Goal: Communication & Community: Answer question/provide support

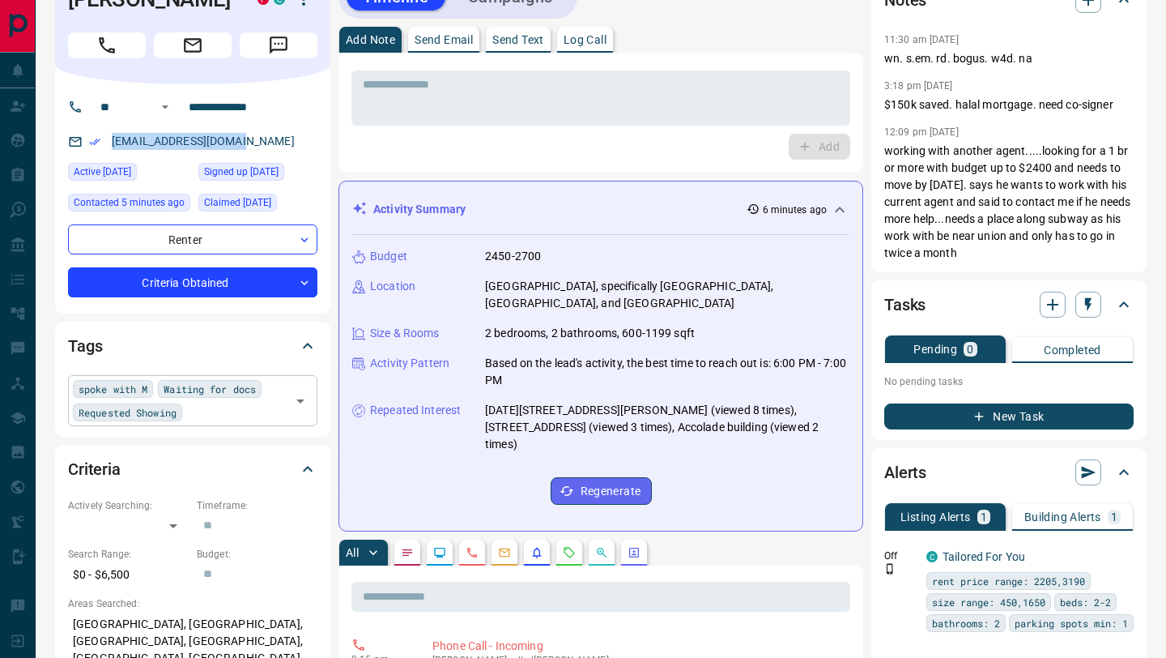
scroll to position [445, 0]
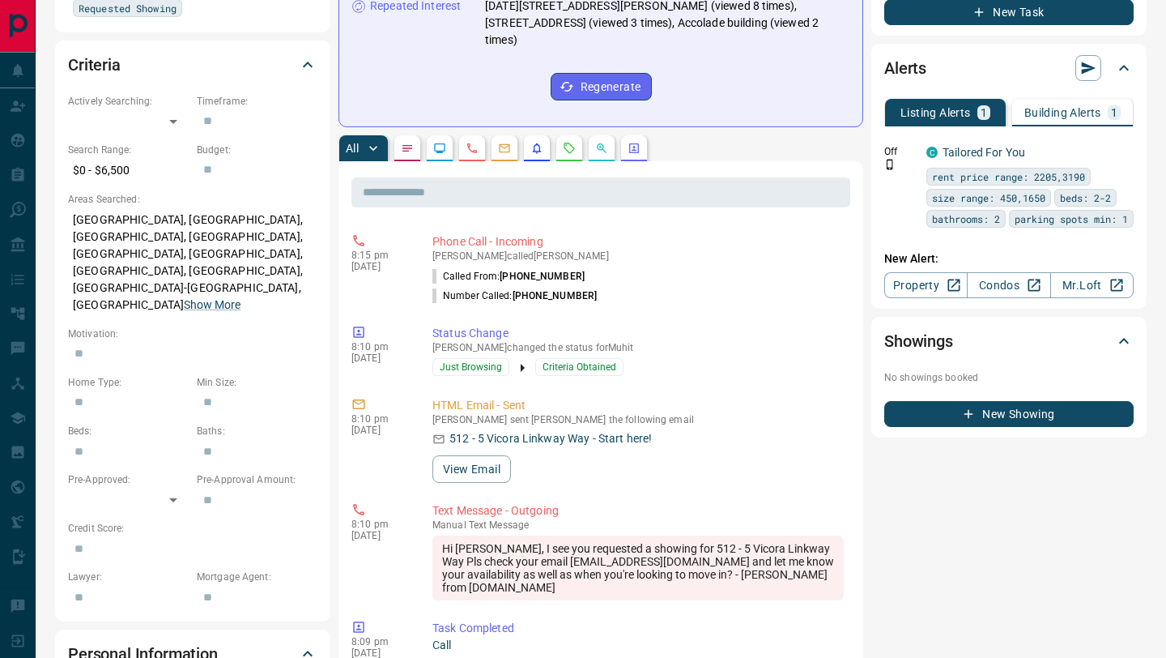
click at [577, 135] on button "button" at bounding box center [569, 148] width 26 height 26
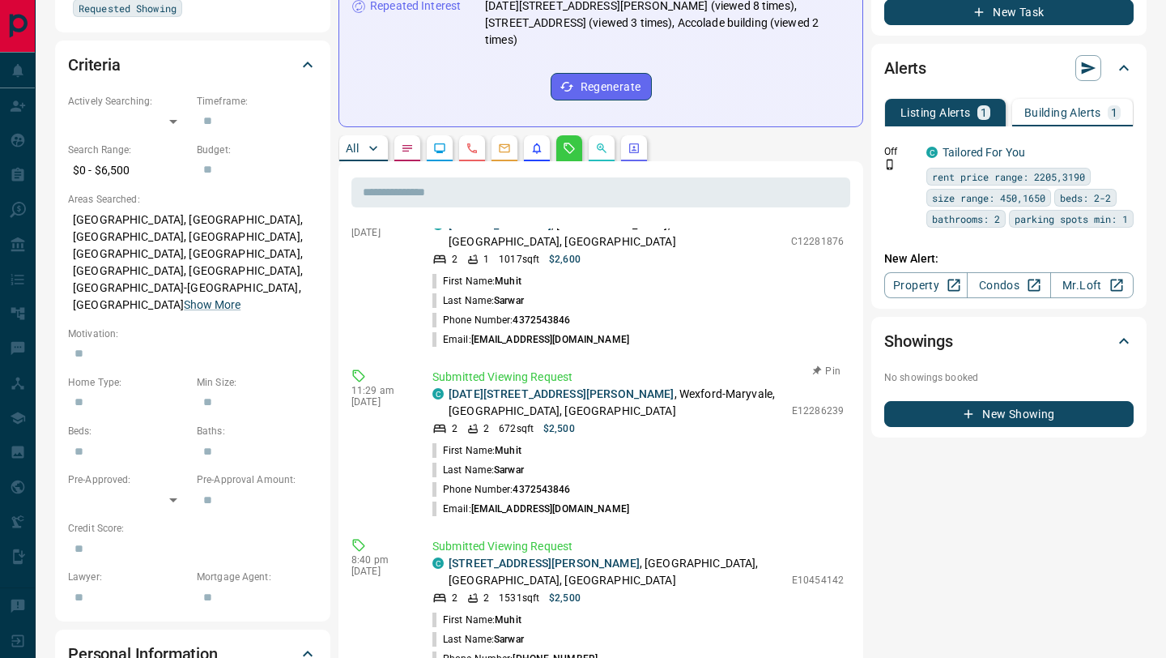
scroll to position [0, 0]
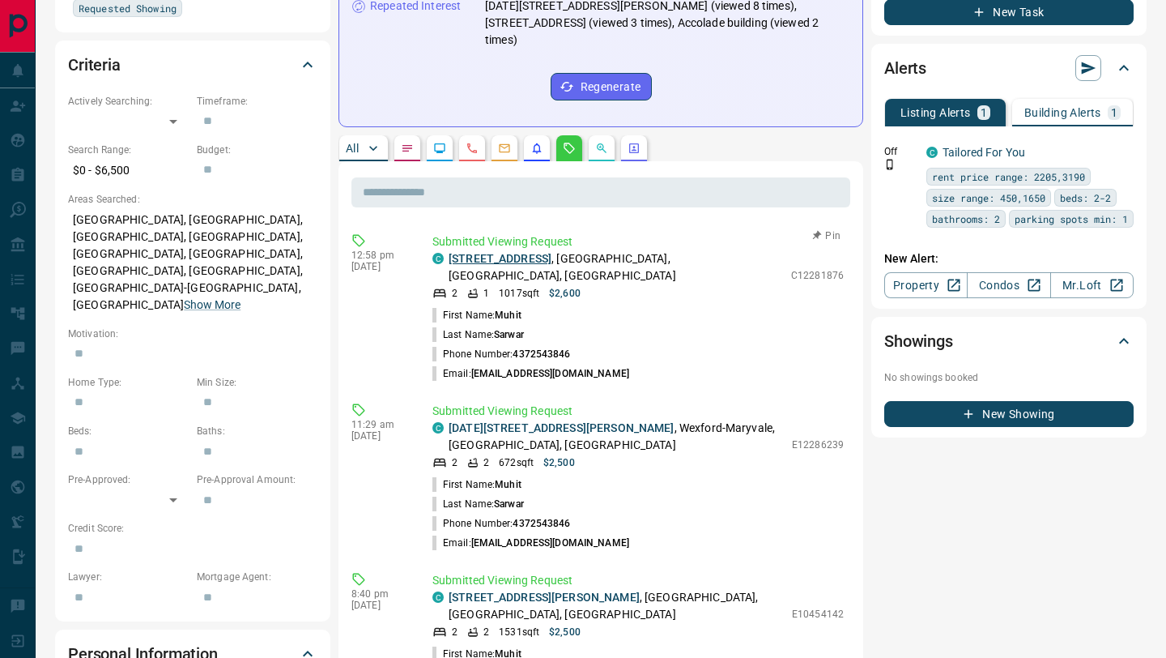
click at [506, 252] on link "[STREET_ADDRESS]" at bounding box center [500, 258] width 103 height 13
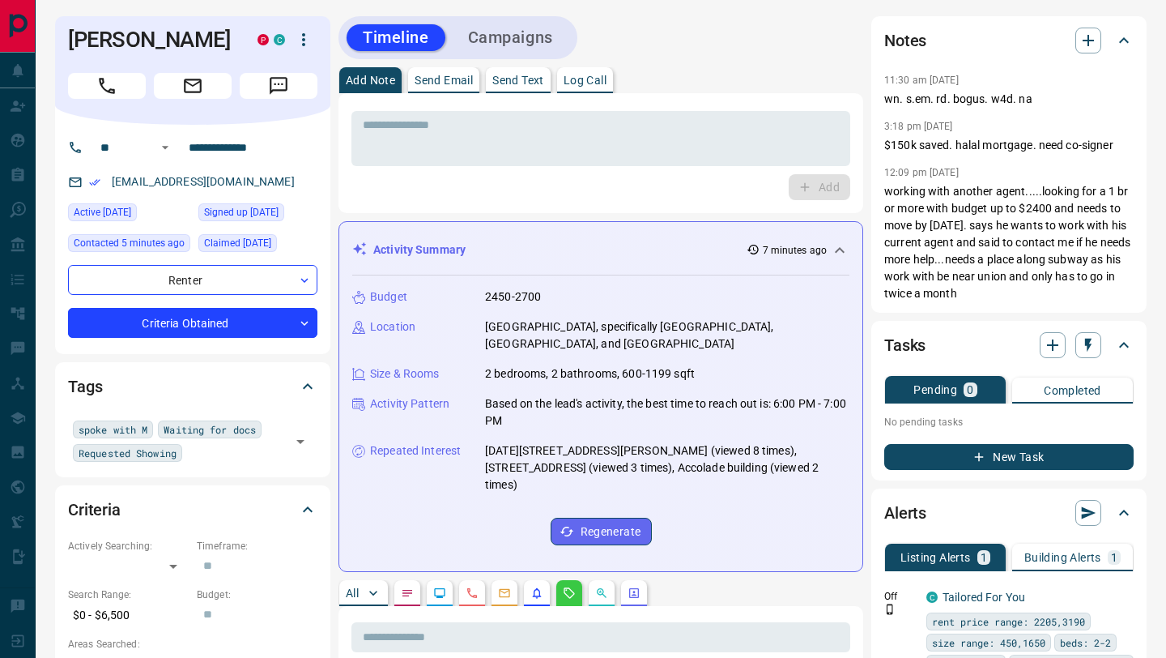
click at [531, 86] on button "Send Text" at bounding box center [518, 80] width 65 height 26
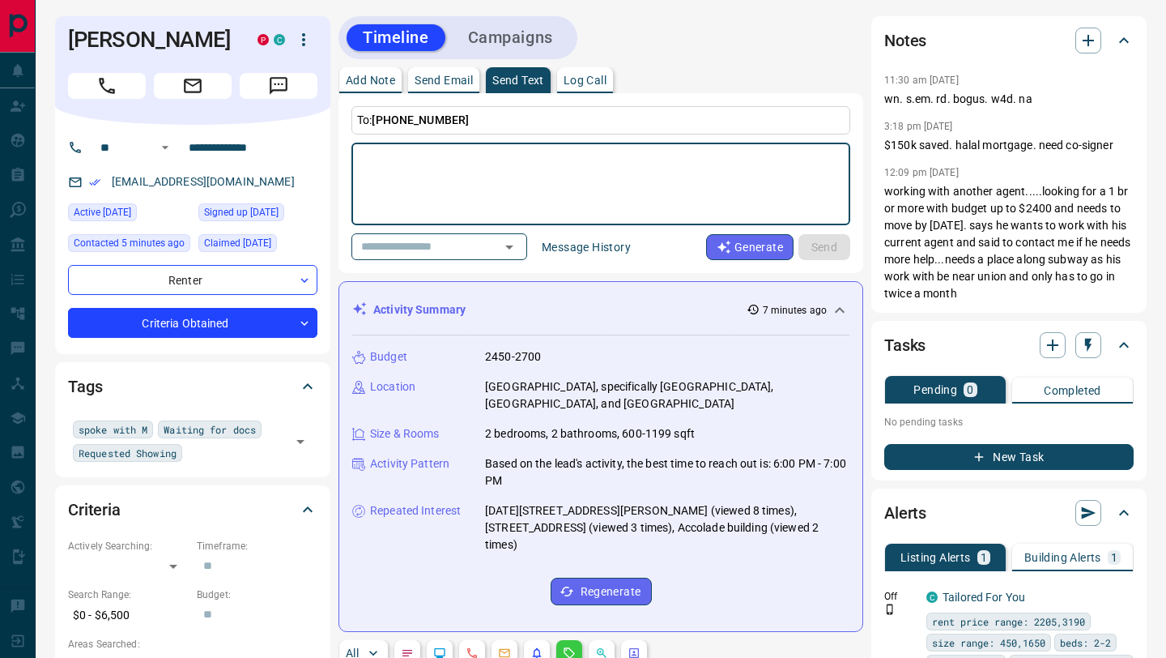
click at [479, 168] on textarea at bounding box center [601, 184] width 476 height 69
type textarea "**********"
click at [820, 242] on button "Send" at bounding box center [825, 247] width 52 height 26
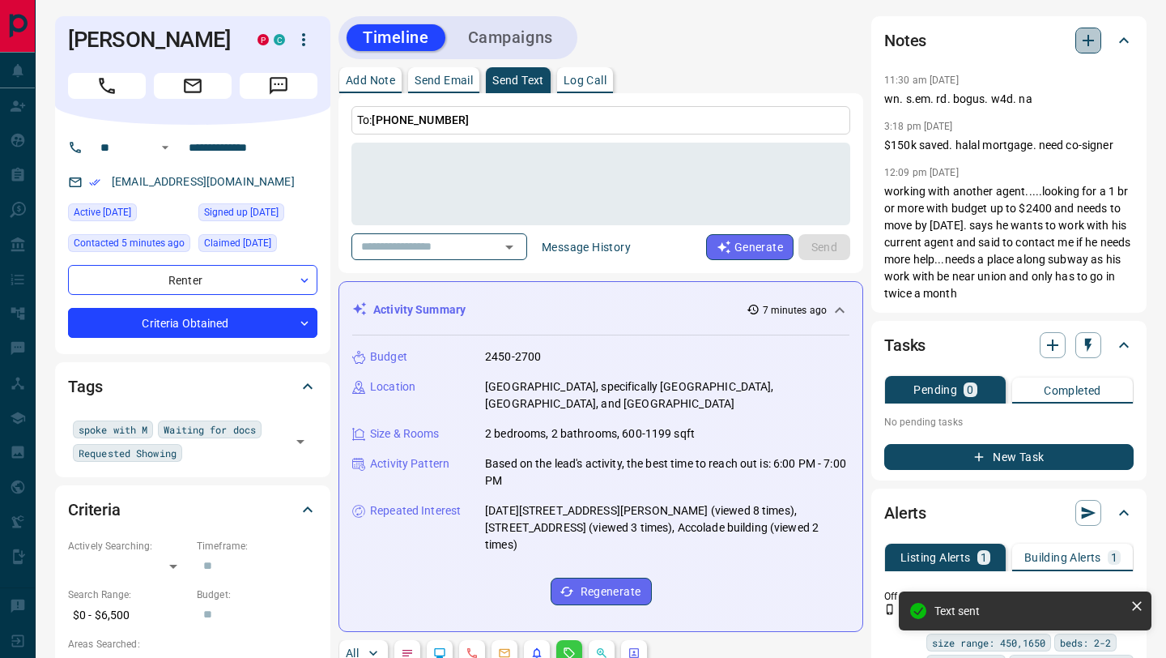
click at [1094, 30] on button "button" at bounding box center [1089, 41] width 26 height 26
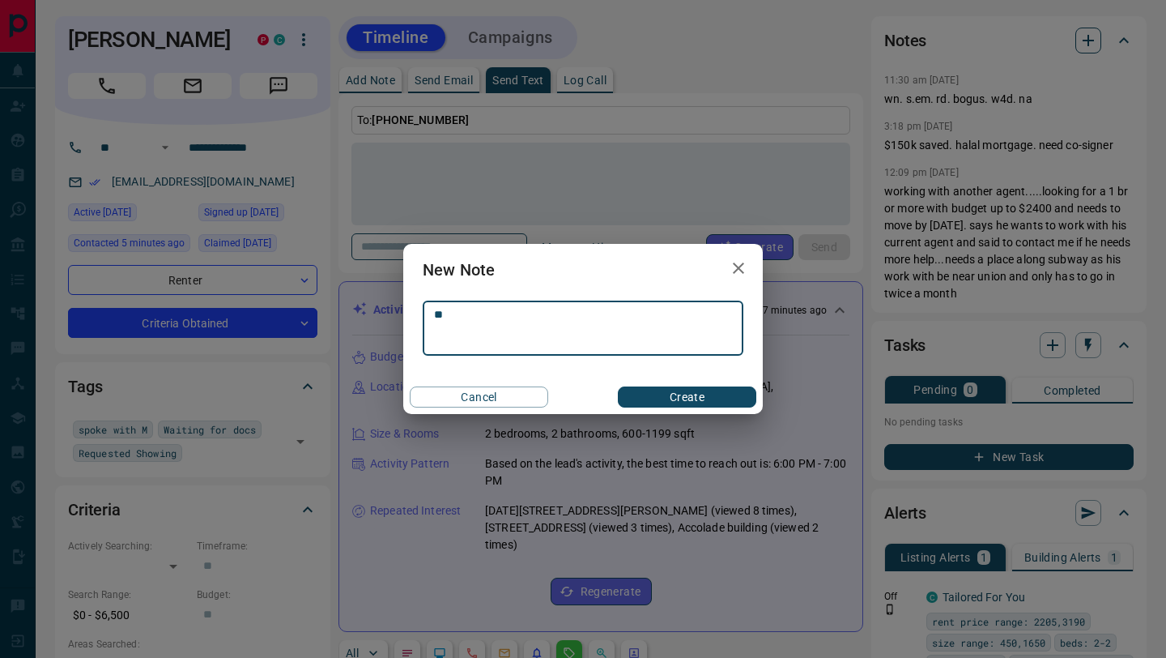
type textarea "*"
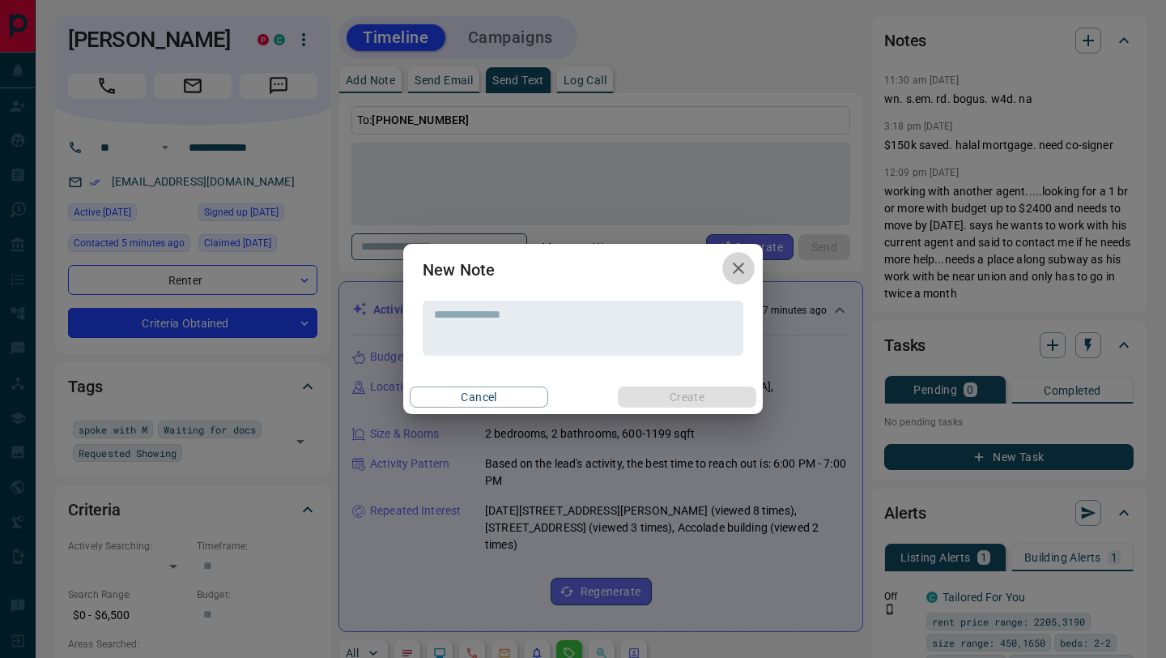
click at [742, 271] on icon "button" at bounding box center [738, 267] width 11 height 11
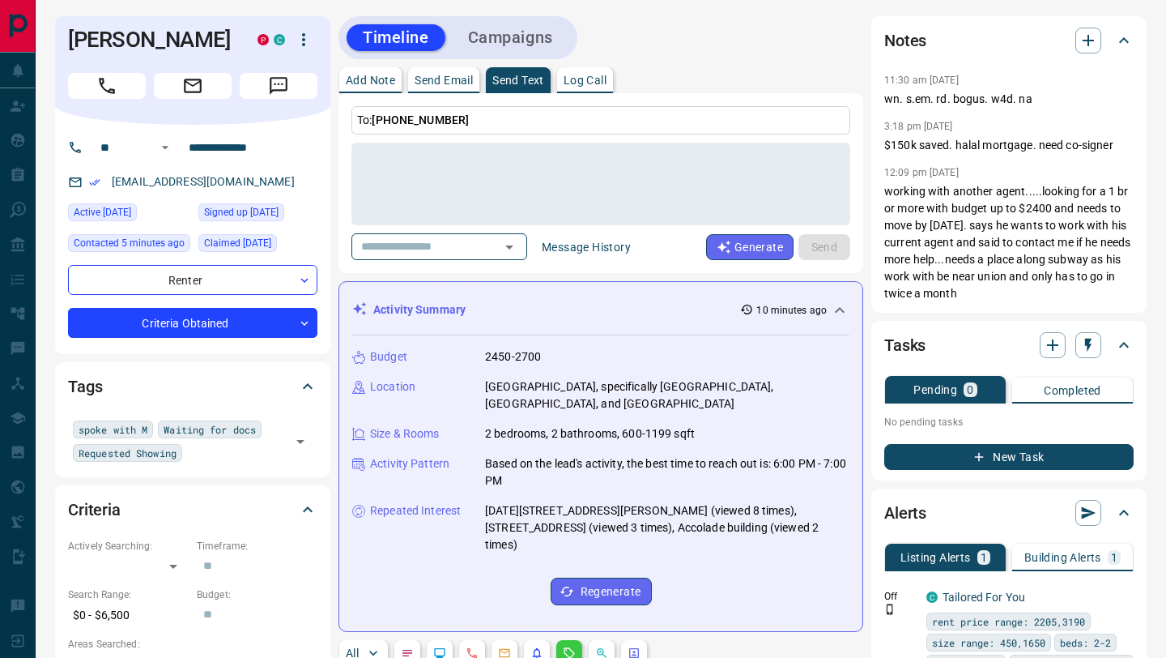
scroll to position [24, 0]
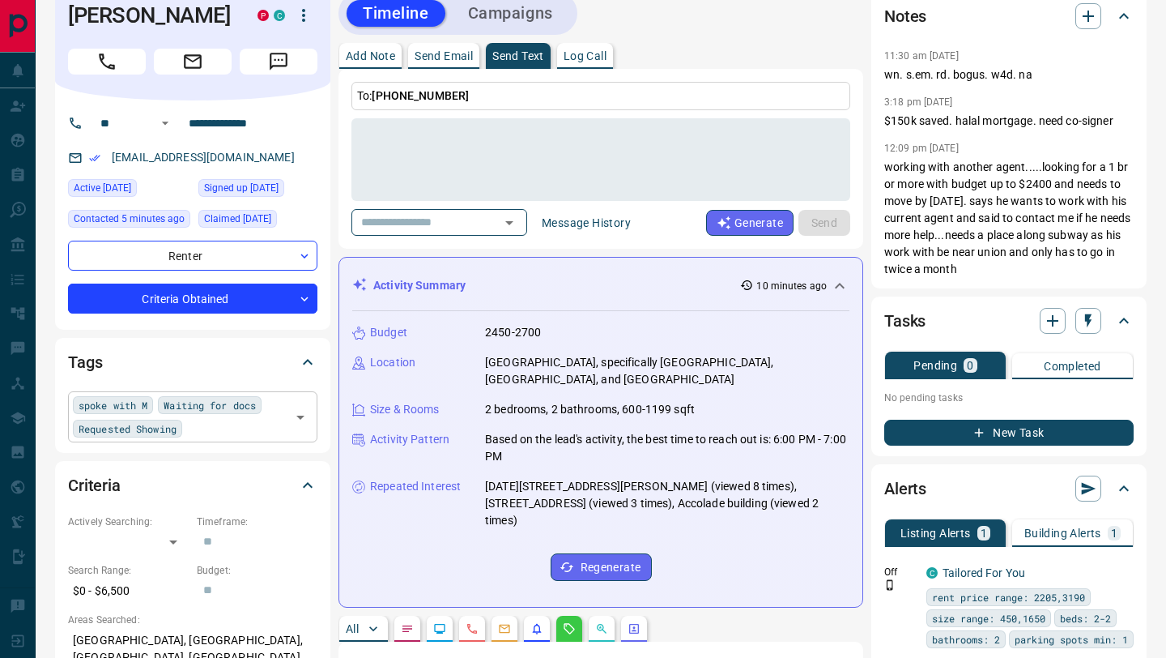
click at [132, 403] on span "spoke with M" at bounding box center [113, 405] width 69 height 16
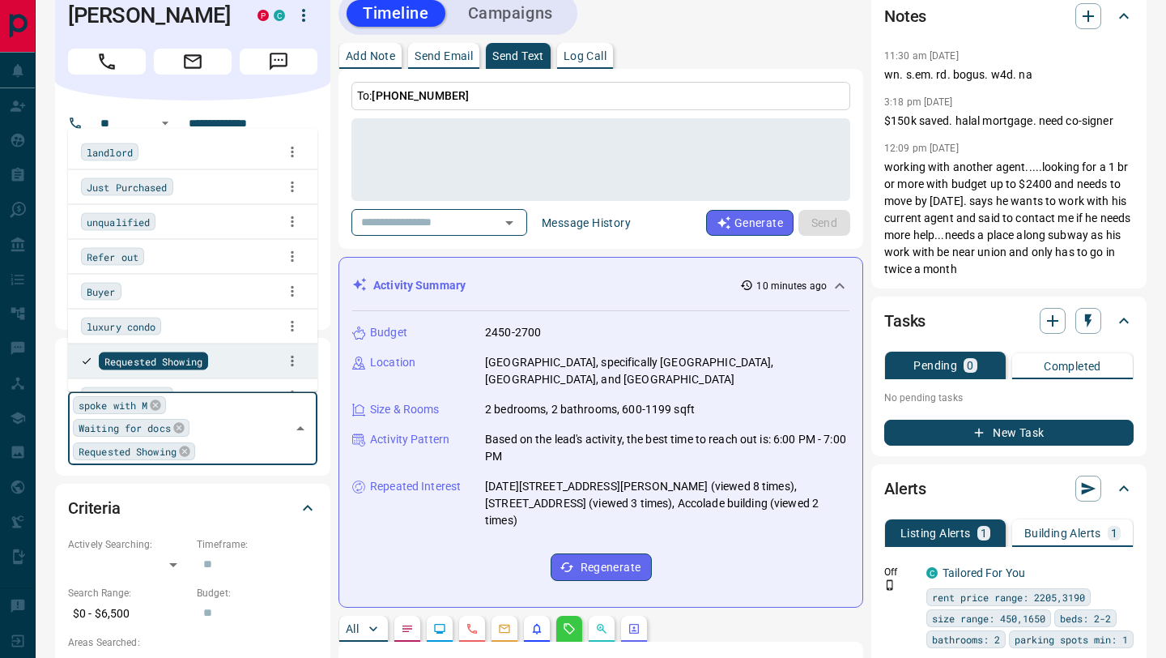
scroll to position [1031, 0]
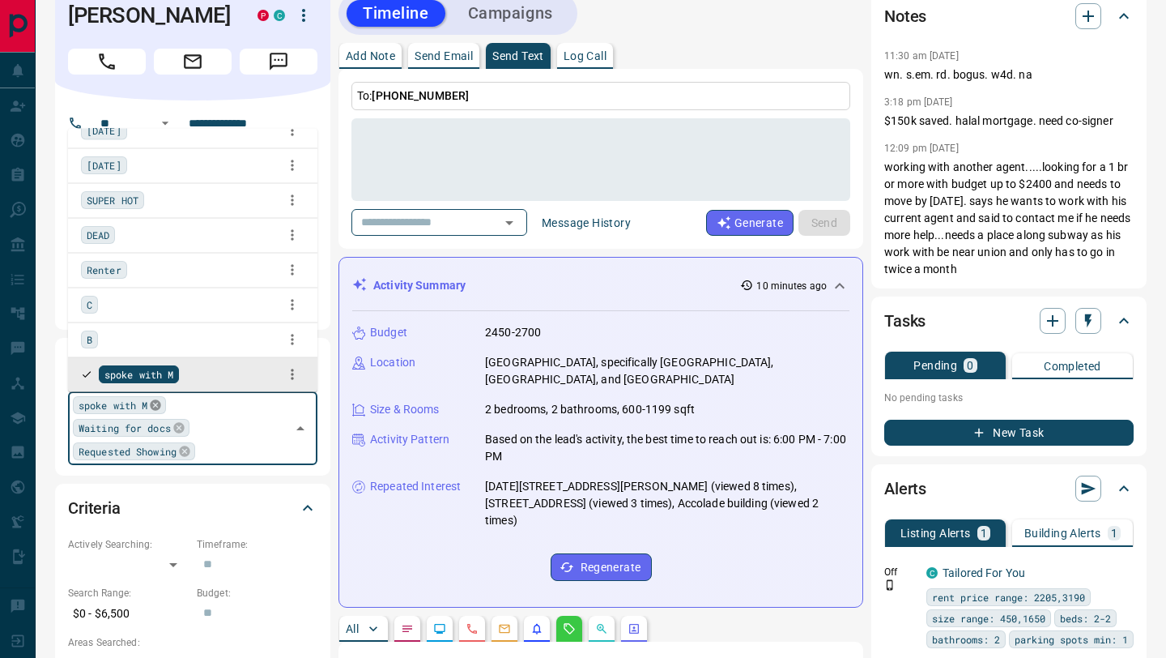
click at [159, 408] on icon at bounding box center [156, 405] width 11 height 11
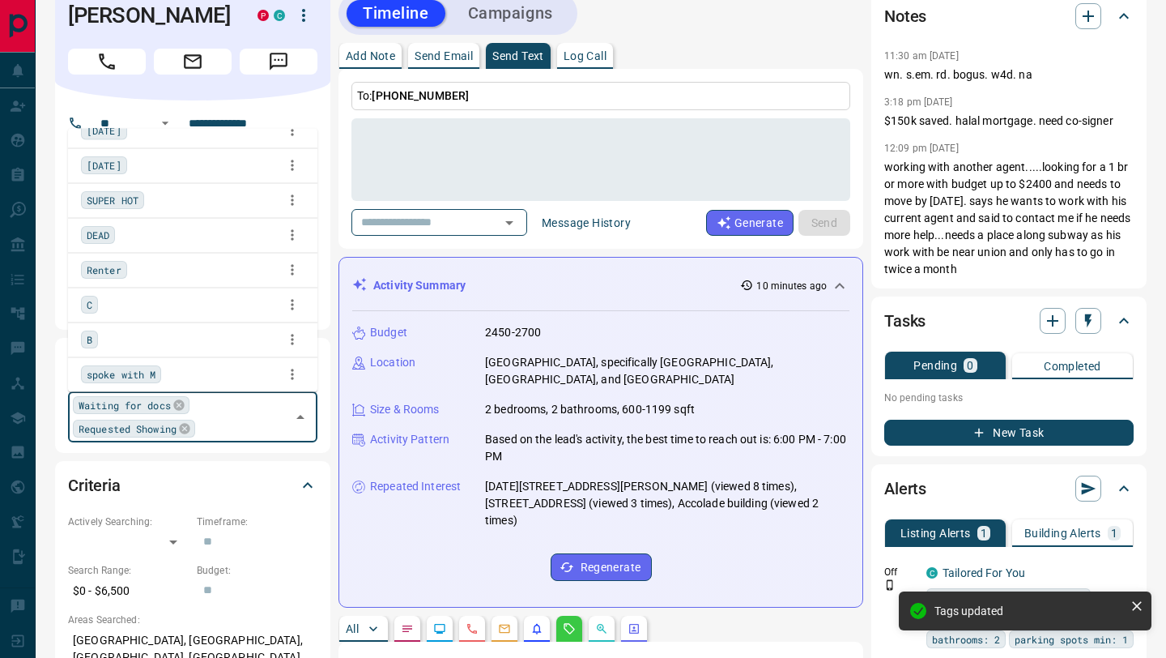
click at [467, 236] on div "To: [PHONE_NUMBER] * ​ ​ Message History Generate Send" at bounding box center [601, 159] width 525 height 180
click at [467, 234] on div "​" at bounding box center [440, 222] width 176 height 27
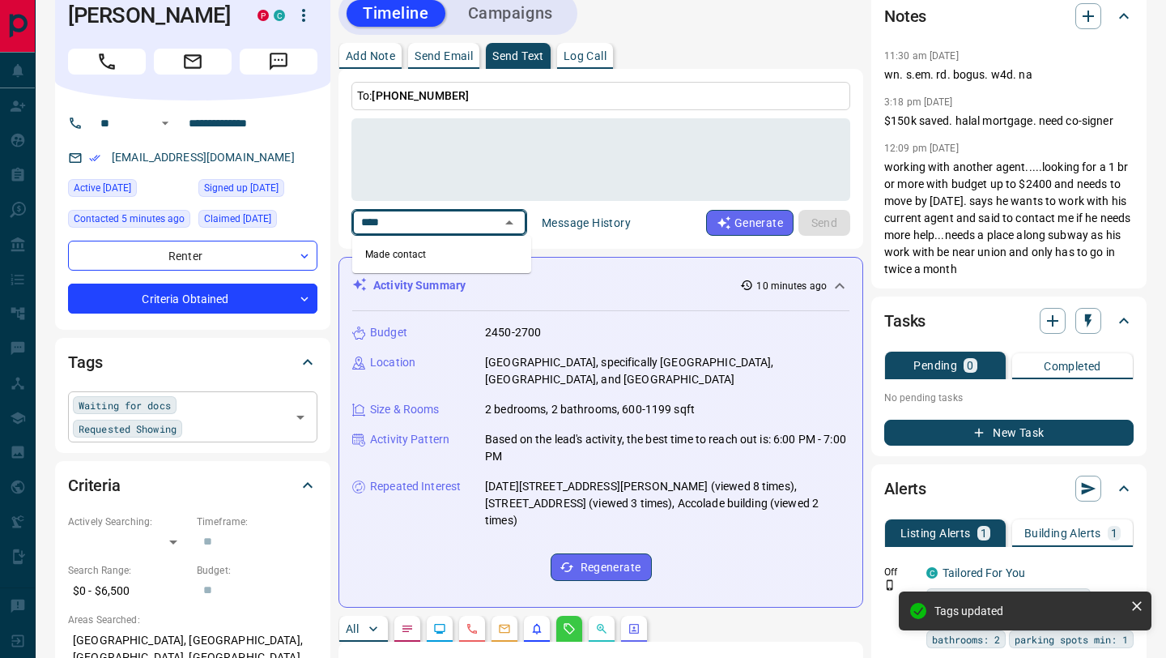
click at [461, 252] on li "Made contact" at bounding box center [441, 254] width 179 height 24
type input "****"
type textarea "**********"
type input "**********"
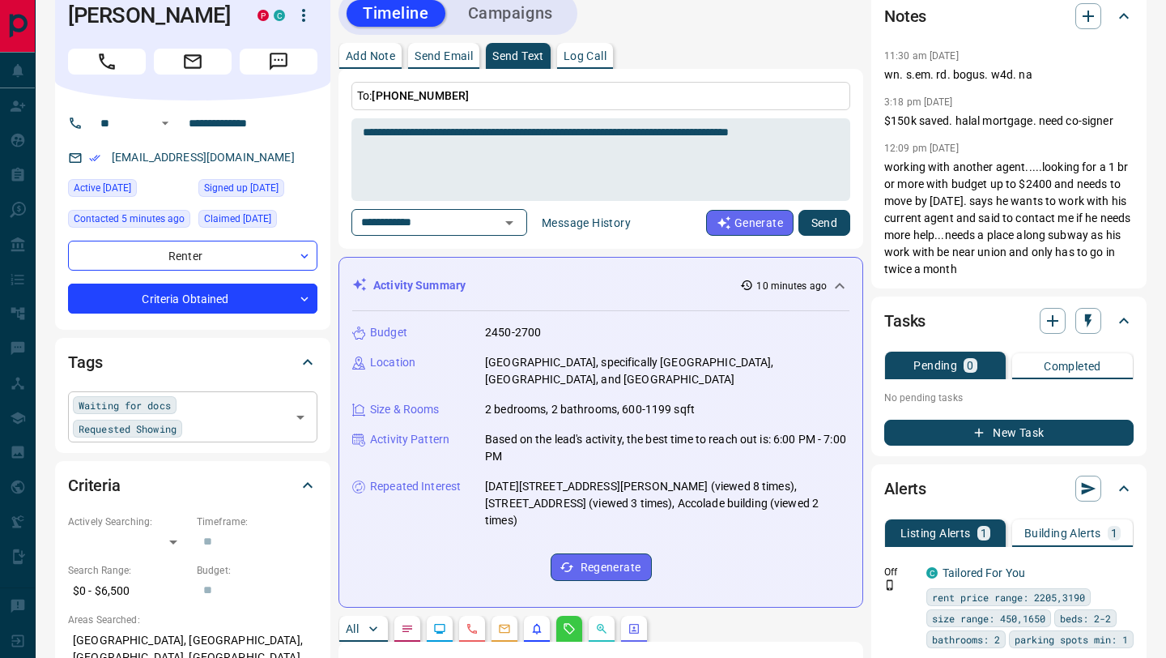
click at [809, 227] on button "Send" at bounding box center [825, 223] width 52 height 26
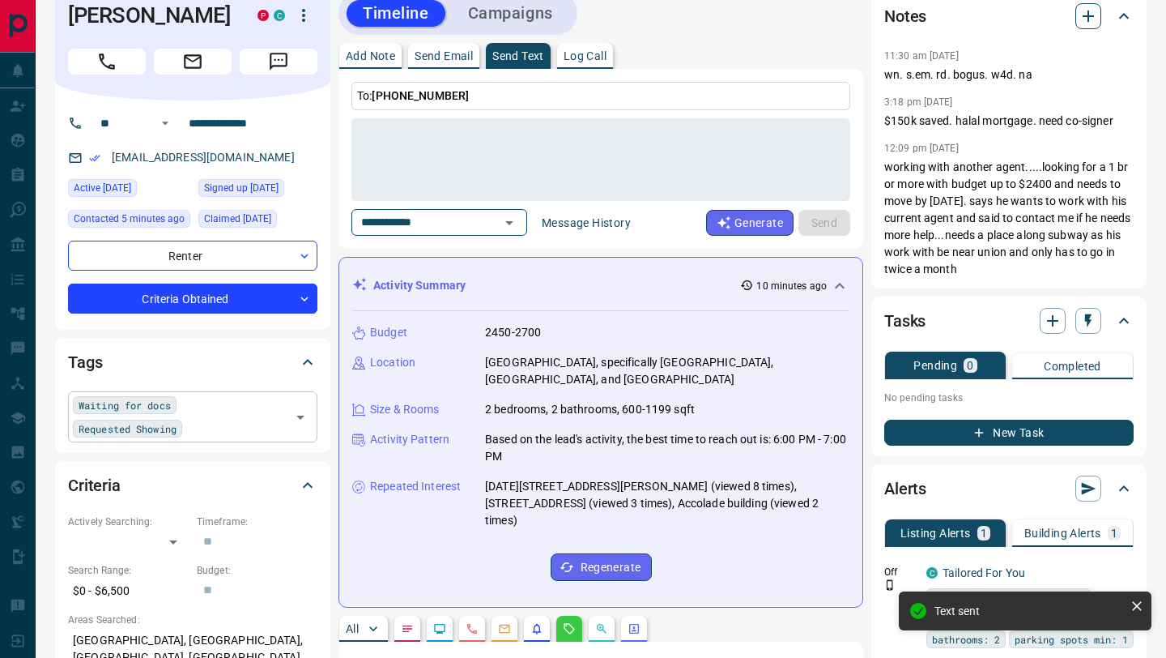
click at [1088, 15] on icon "button" at bounding box center [1088, 16] width 11 height 11
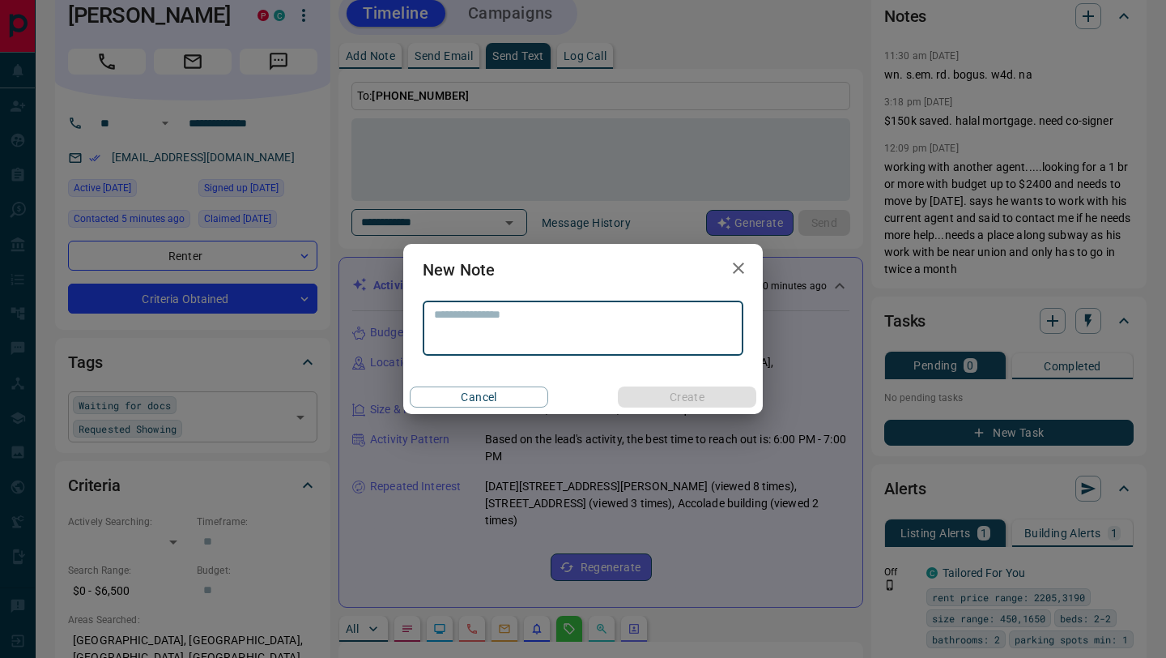
type textarea "*"
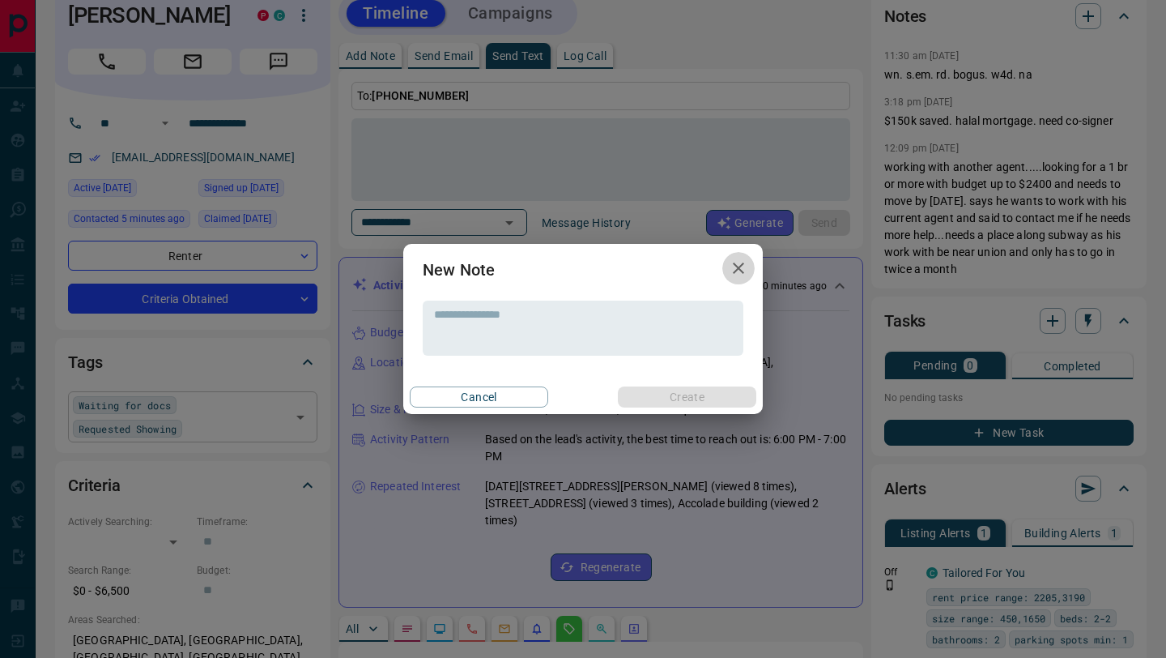
click at [737, 263] on icon "button" at bounding box center [738, 267] width 19 height 19
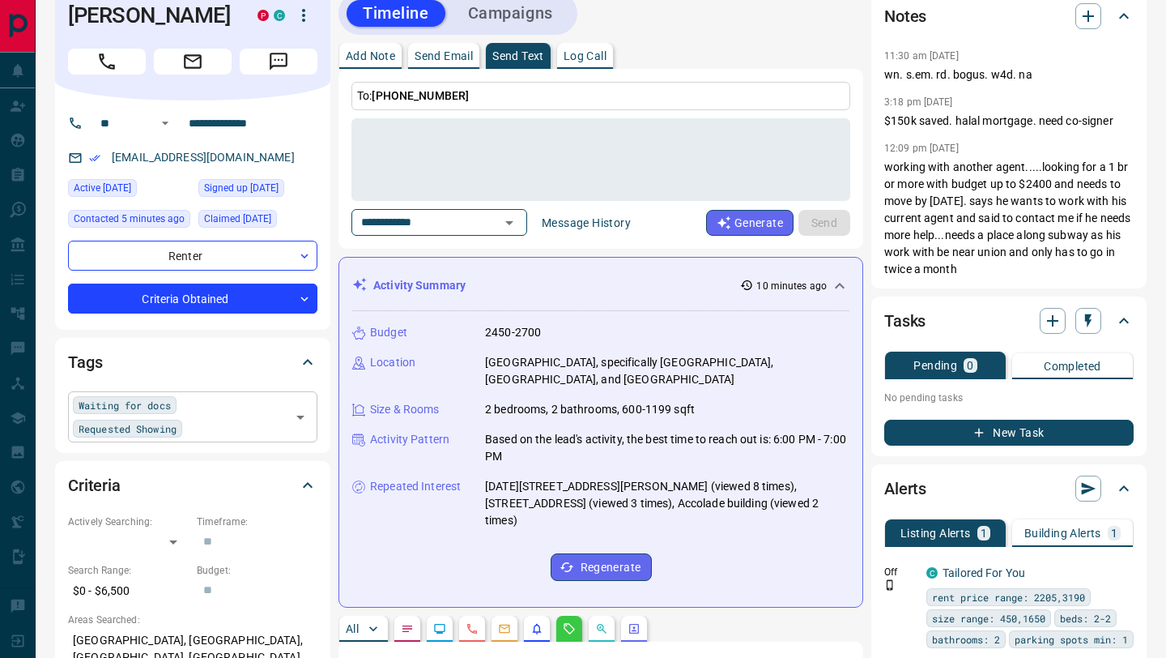
click at [200, 440] on div "Waiting for docs Requested Showing ​" at bounding box center [192, 416] width 249 height 50
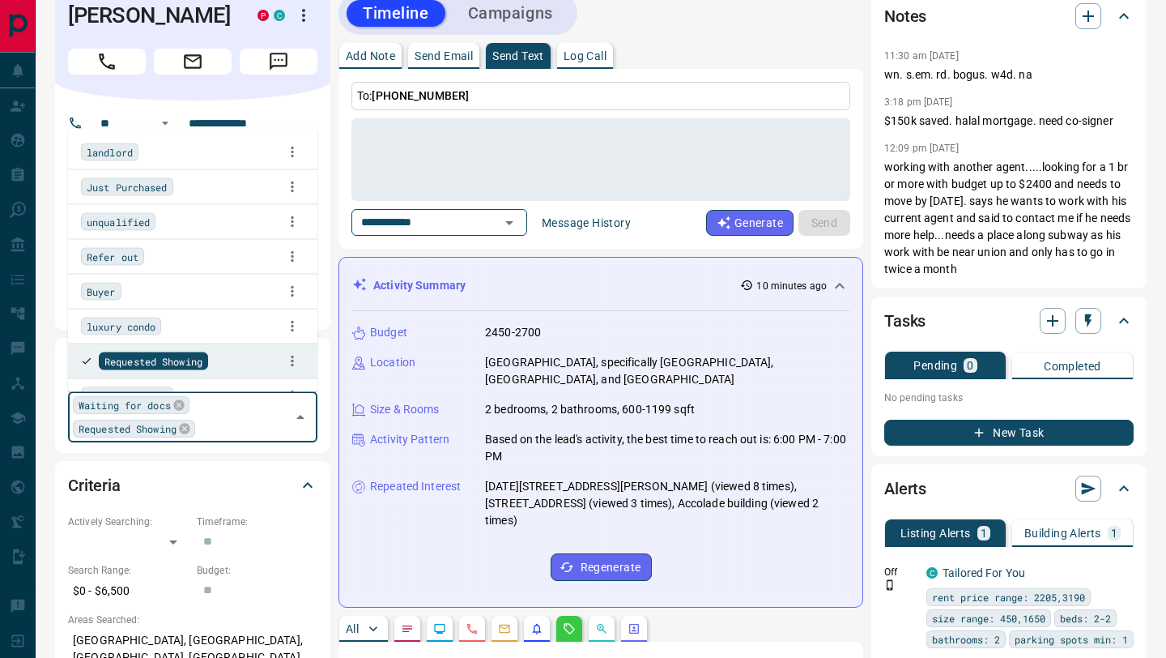
scroll to position [613, 0]
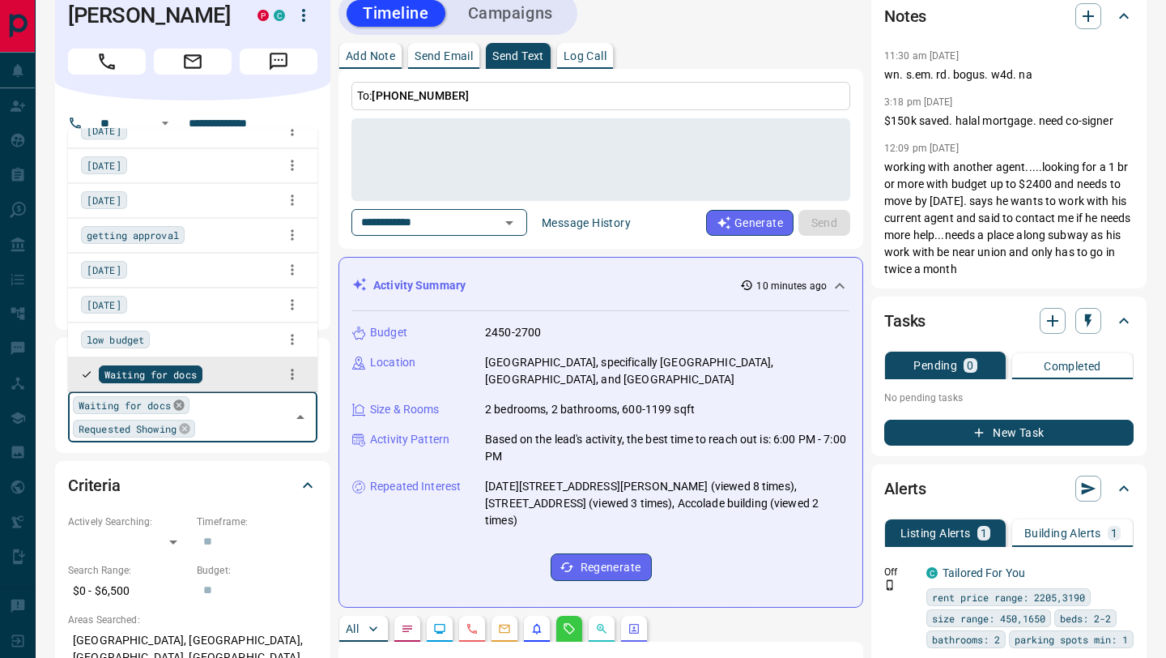
click at [184, 402] on icon at bounding box center [178, 405] width 11 height 11
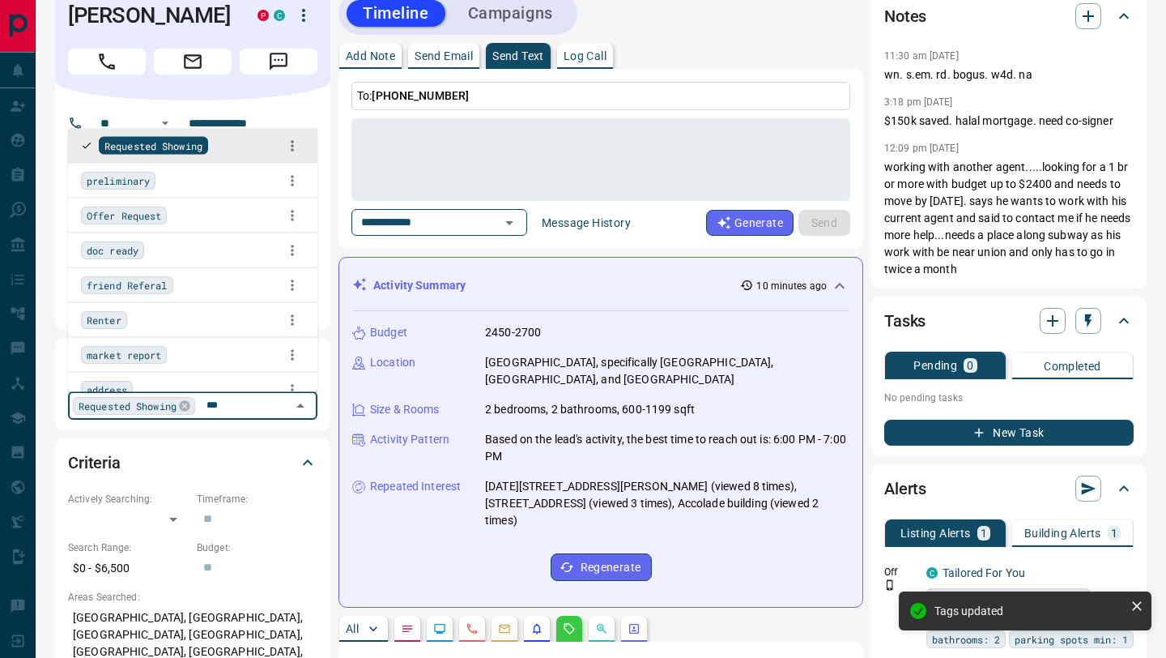
scroll to position [0, 0]
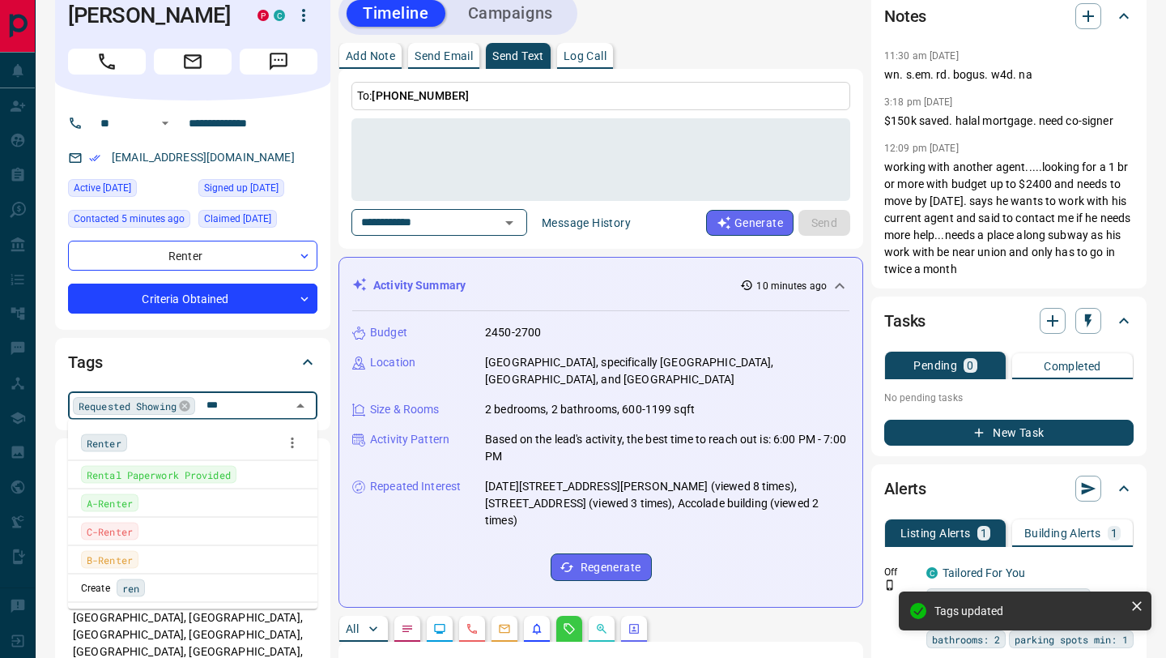
type input "****"
click at [193, 462] on li "Rental Paperwork Provided" at bounding box center [192, 475] width 249 height 28
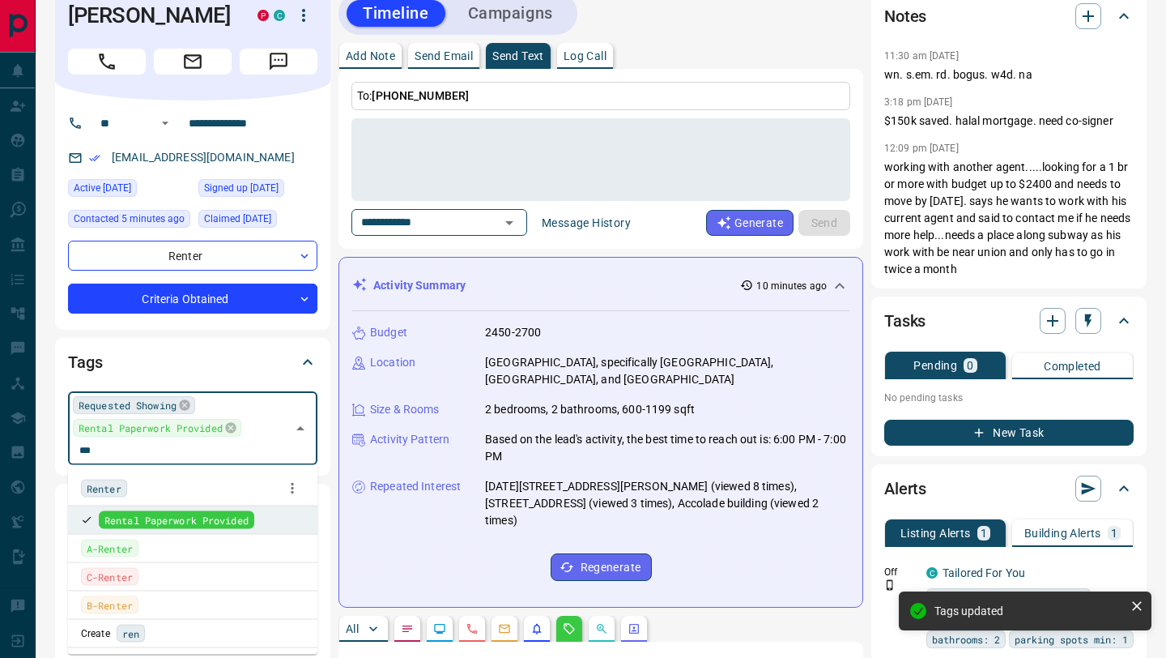
type input "****"
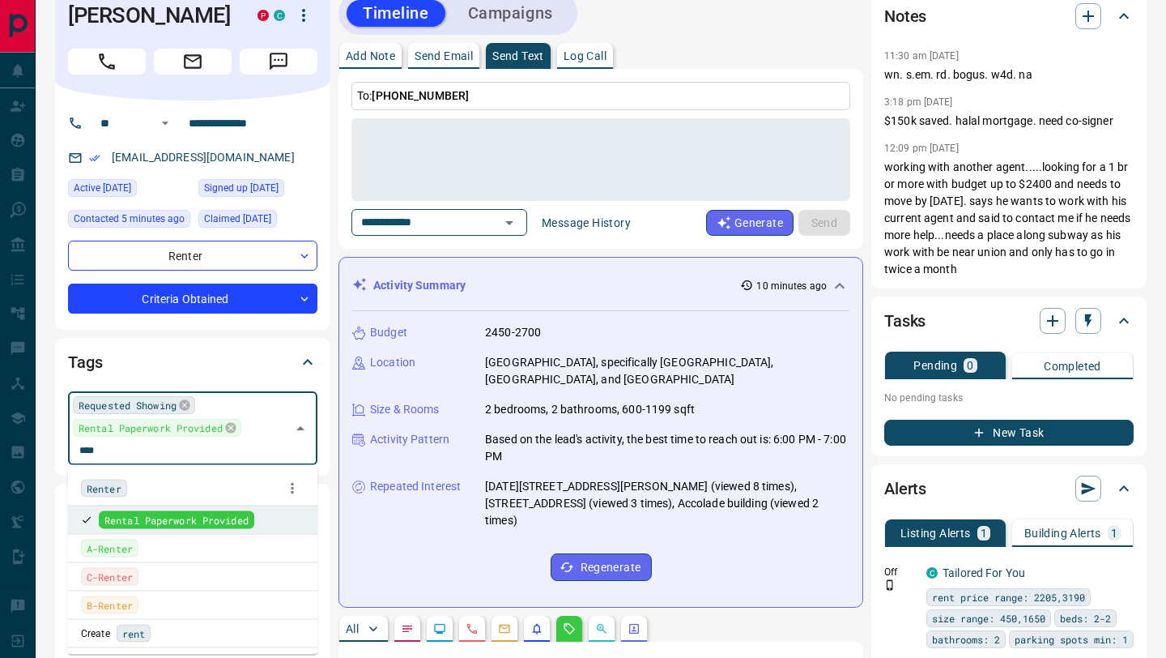
click at [138, 554] on div "A-Renter" at bounding box center [110, 548] width 58 height 18
